Goal: Entertainment & Leisure: Consume media (video, audio)

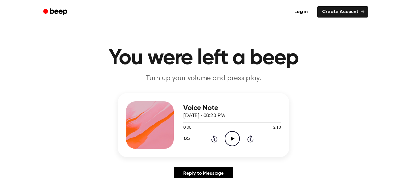
click at [232, 138] on icon "Play Audio" at bounding box center [231, 138] width 15 height 15
click at [232, 138] on icon at bounding box center [232, 139] width 3 height 4
click at [232, 138] on icon "Play Audio" at bounding box center [231, 138] width 15 height 15
click at [230, 138] on icon "Play Audio" at bounding box center [231, 138] width 15 height 15
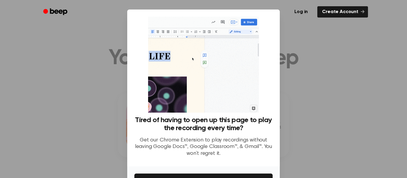
scroll to position [38, 0]
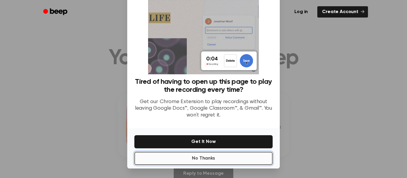
click at [159, 162] on button "No Thanks" at bounding box center [203, 158] width 138 height 13
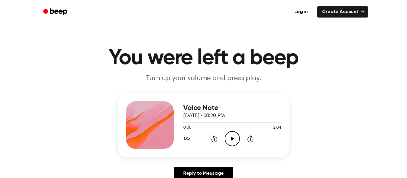
click at [231, 144] on icon "Play Audio" at bounding box center [231, 138] width 15 height 15
click at [232, 145] on icon "Pause Audio" at bounding box center [231, 138] width 15 height 15
click at [227, 137] on icon "Play Audio" at bounding box center [231, 138] width 15 height 15
click at [232, 141] on icon "Play Audio" at bounding box center [231, 138] width 15 height 15
click at [229, 139] on icon "Play Audio" at bounding box center [231, 138] width 15 height 15
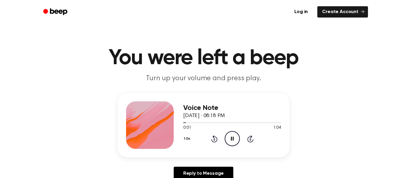
click at [230, 141] on icon "Pause Audio" at bounding box center [231, 138] width 15 height 15
